Goal: Task Accomplishment & Management: Complete application form

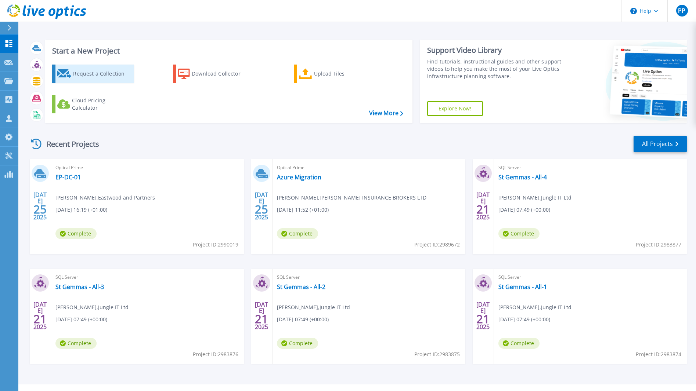
click at [98, 75] on div "Request a Collection" at bounding box center [102, 73] width 59 height 15
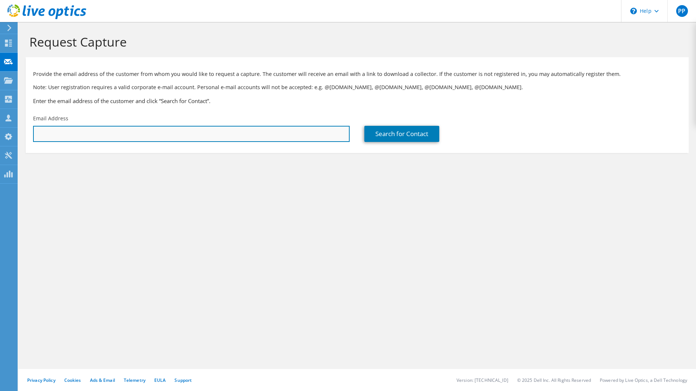
click at [42, 134] on input "text" at bounding box center [191, 134] width 317 height 16
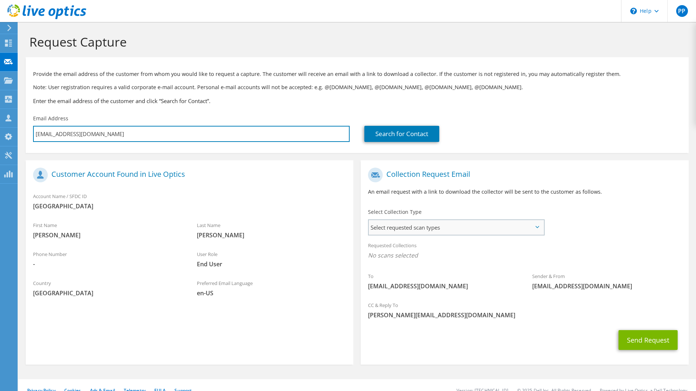
type input "[EMAIL_ADDRESS][DOMAIN_NAME]"
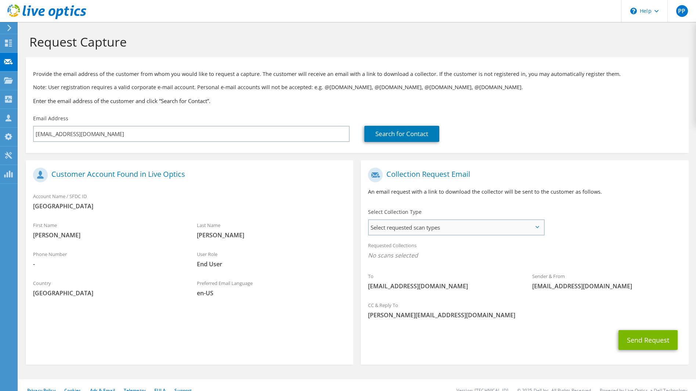
click at [513, 223] on span "Select requested scan types" at bounding box center [456, 227] width 175 height 15
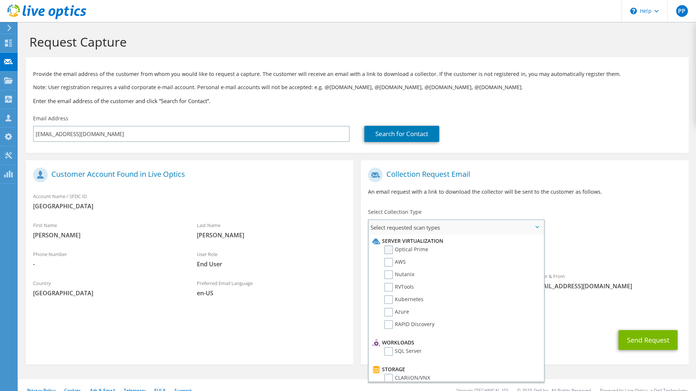
click at [390, 250] on label "Optical Prime" at bounding box center [406, 250] width 44 height 9
click at [0, 0] on input "Optical Prime" at bounding box center [0, 0] width 0 height 0
click at [666, 348] on button "Send Request" at bounding box center [647, 343] width 59 height 20
